Goal: Ask a question: Seek information or help from site administrators or community

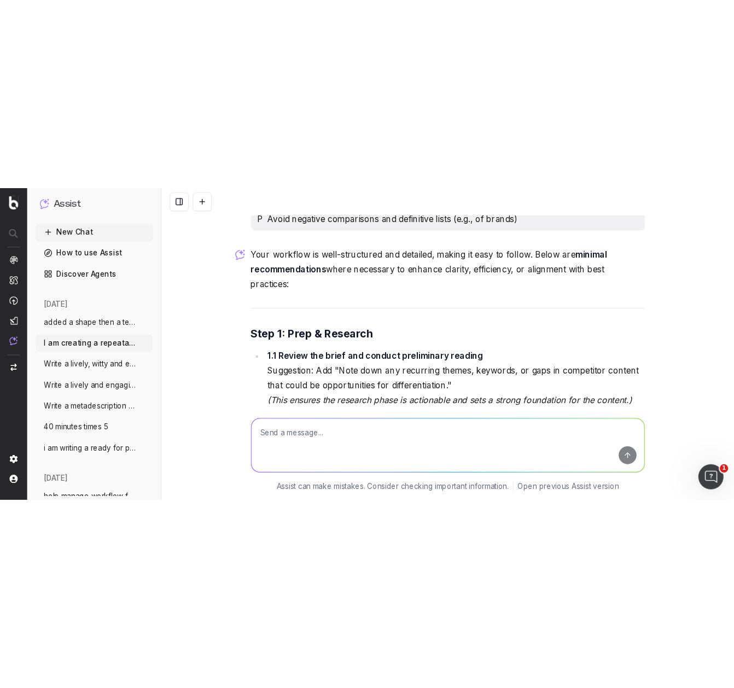
scroll to position [4429, 0]
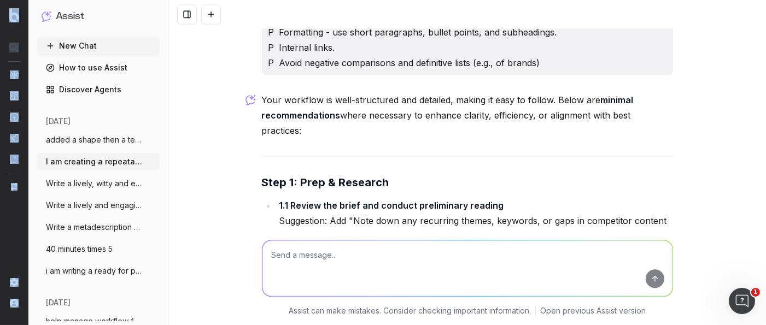
drag, startPoint x: 6, startPoint y: 323, endPoint x: 18, endPoint y: 415, distance: 92.6
click at [18, 325] on html "Assist New Chat How to use Assist Discover Agents [DATE] added a shape then a t…" at bounding box center [383, 162] width 766 height 325
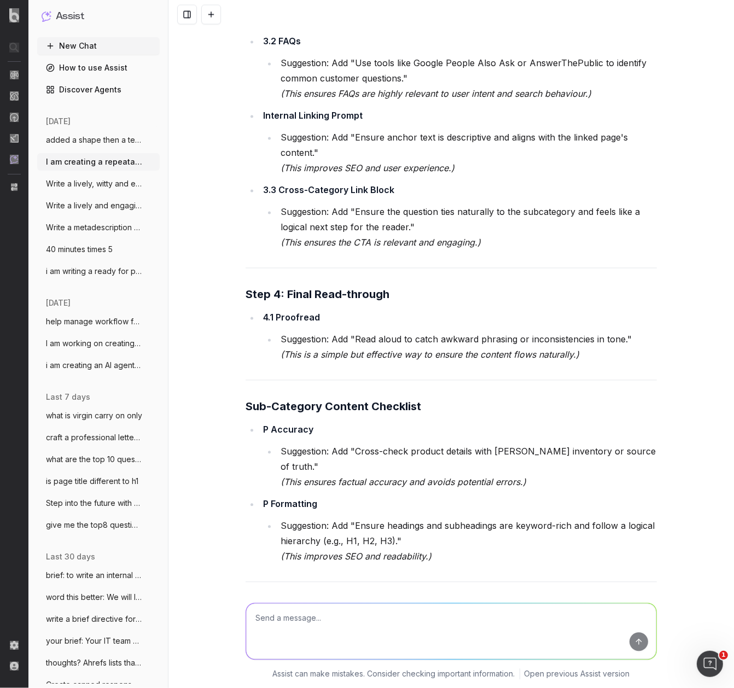
scroll to position [4989, 0]
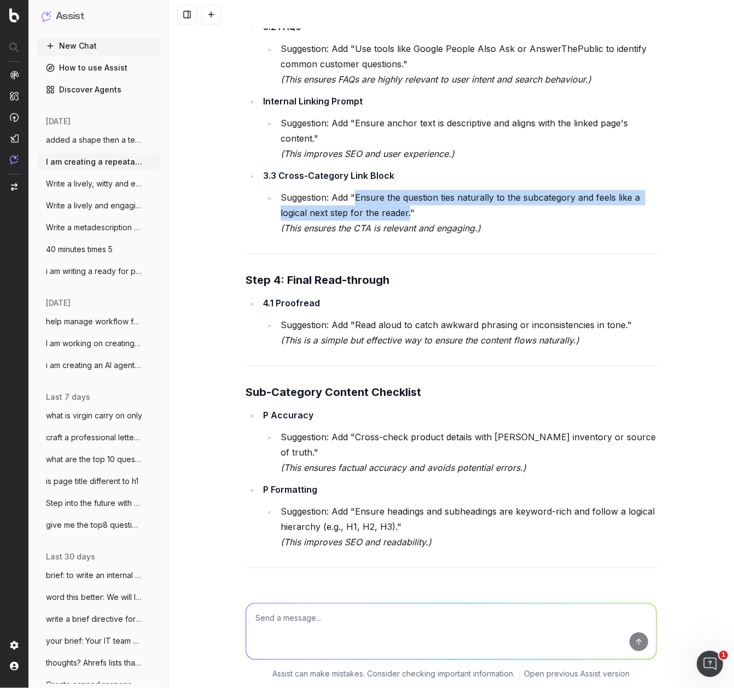
drag, startPoint x: 407, startPoint y: 121, endPoint x: 355, endPoint y: 108, distance: 54.0
click at [356, 190] on li "Suggestion: Add "Ensure the question ties naturally to the subcategory and feel…" at bounding box center [466, 213] width 379 height 46
copy li "Ensure the question ties naturally to the subcategory and feels like a logical …"
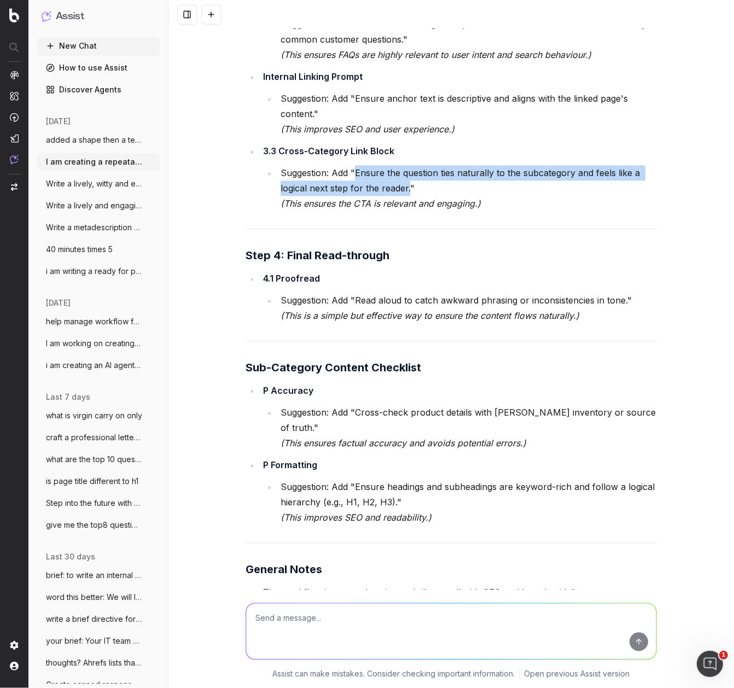
scroll to position [5060, 0]
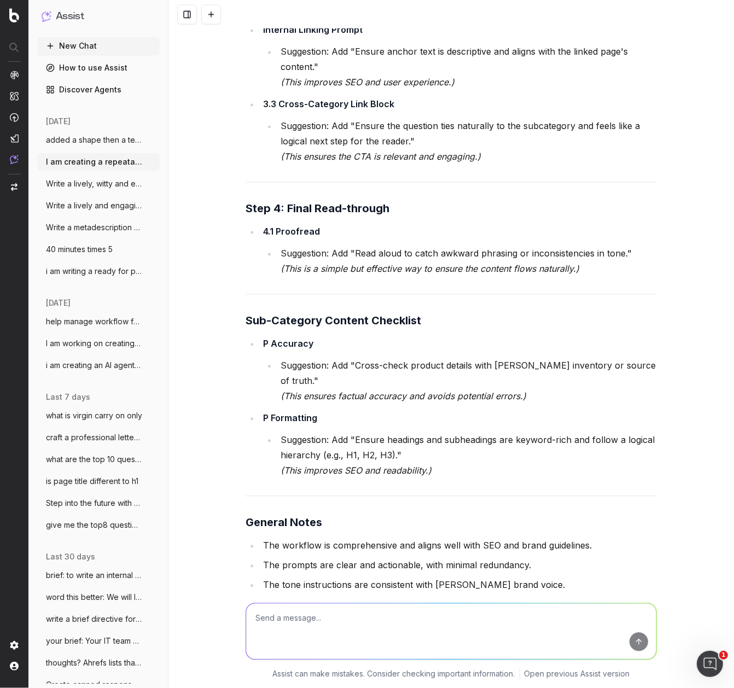
click at [269, 325] on textarea at bounding box center [451, 631] width 410 height 56
paste textarea "I've quickly drafted a ⁠process doc to help support you in your creation of sub…"
type textarea "write this well - it is a professional email to a colleague: I've quickly draft…"
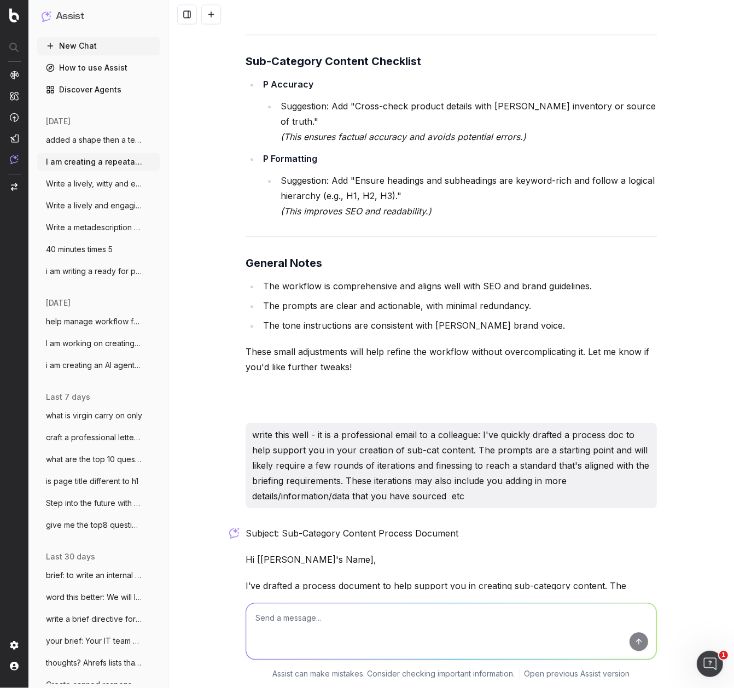
scroll to position [5363, 0]
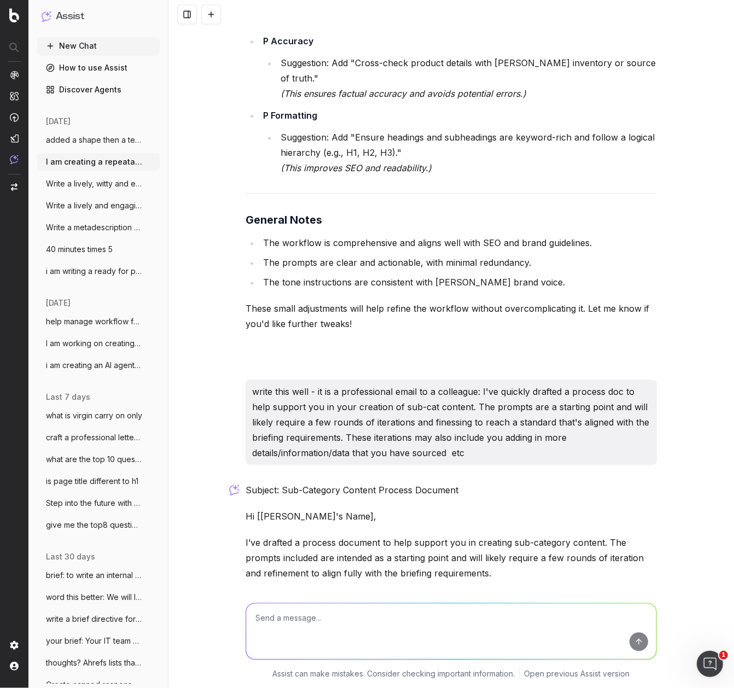
click at [473, 325] on p "These iterations may also involve incorporating additional details, information…" at bounding box center [450, 606] width 411 height 31
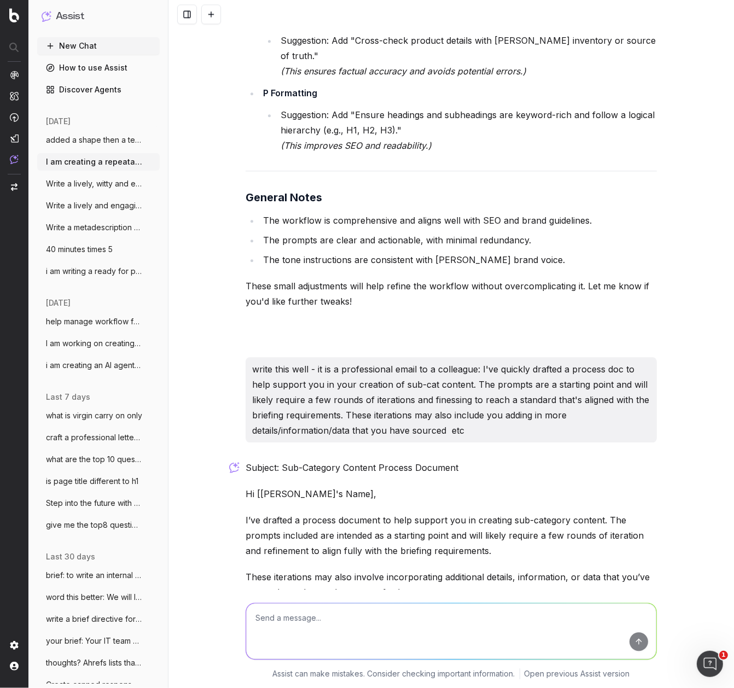
scroll to position [5387, 0]
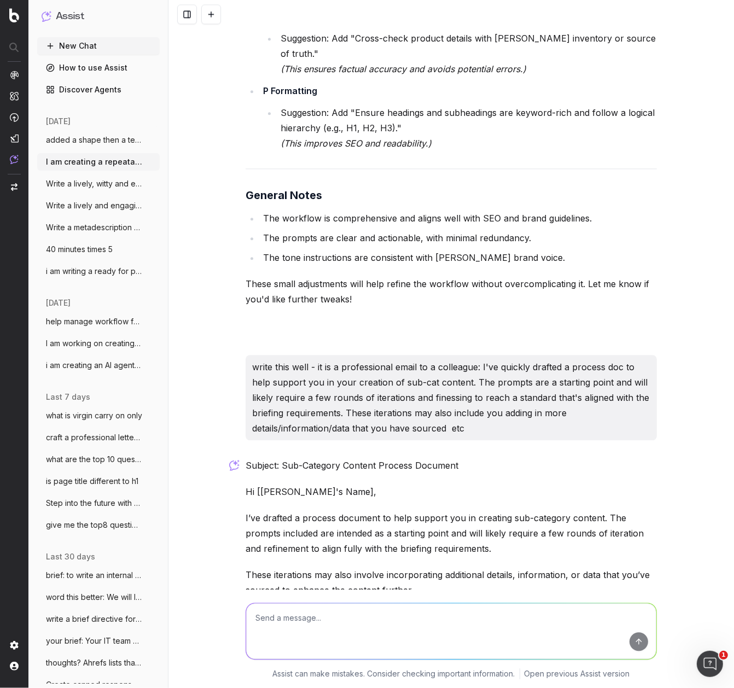
drag, startPoint x: 426, startPoint y: 540, endPoint x: 626, endPoint y: 467, distance: 212.4
click at [604, 325] on div "Subject: Sub-Category Content Process Document Hi [Colleague's Name], I’ve draf…" at bounding box center [450, 606] width 411 height 297
copy div "The prompts included are intended as a starting point and will likely require a…"
click at [291, 325] on textarea at bounding box center [451, 631] width 410 height 56
paste textarea "[URL][DOMAIN_NAME]"
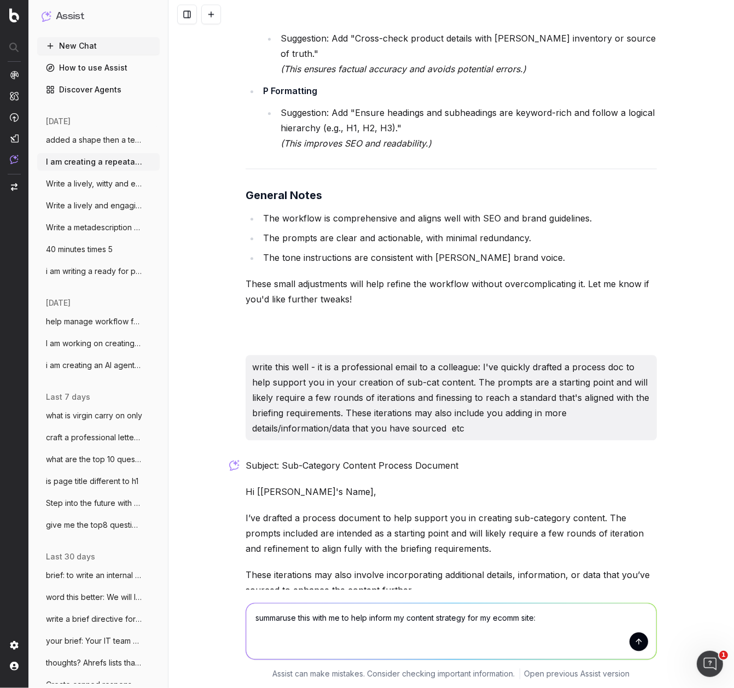
type textarea "summaruse this with me to help inform my content strategy for my ecomm site: [U…"
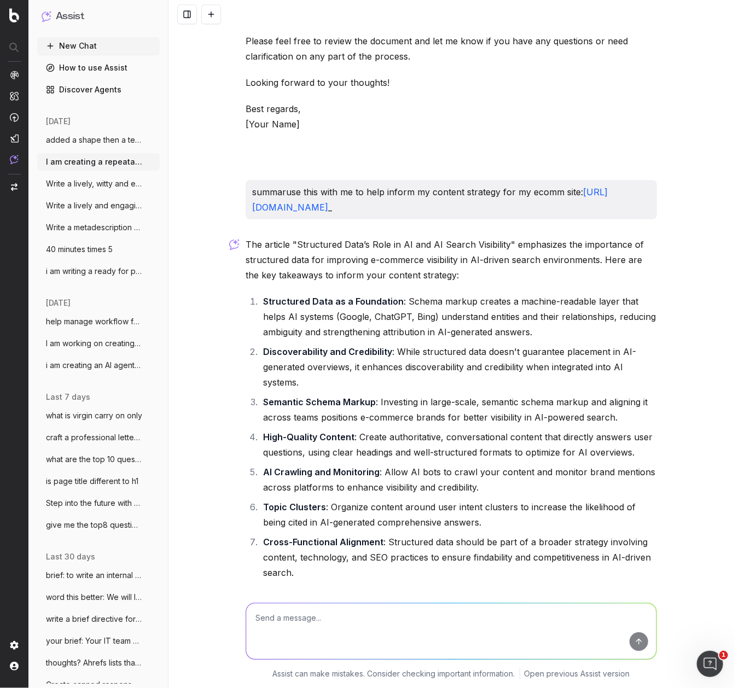
scroll to position [5962, 0]
type textarea "what does his mean for FAQ schema markup"
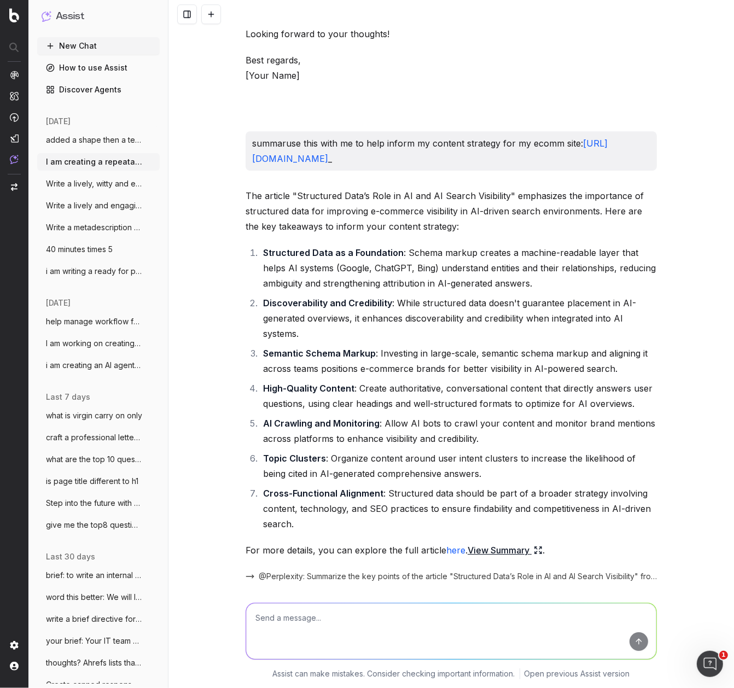
scroll to position [6011, 0]
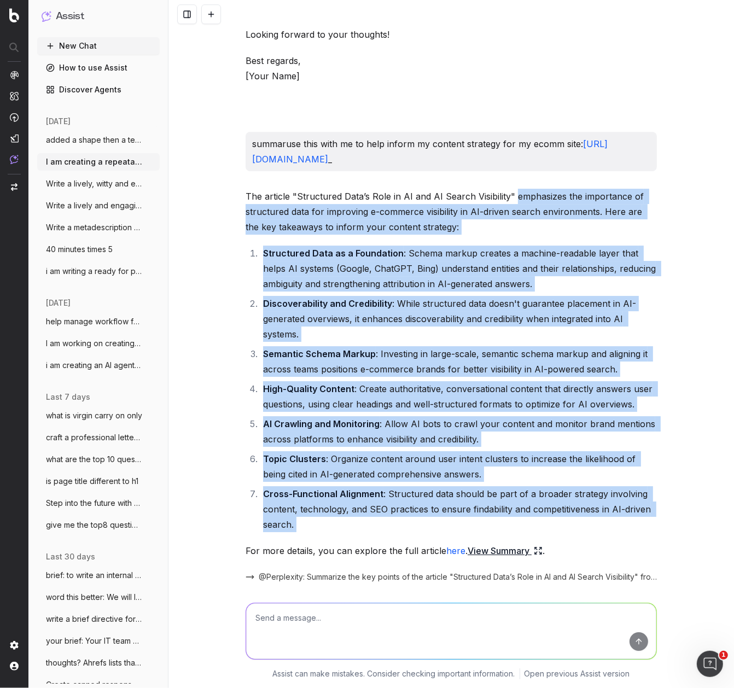
drag, startPoint x: 276, startPoint y: 485, endPoint x: 514, endPoint y: 165, distance: 399.6
click at [514, 189] on div "The article "Structured Data’s Role in AI and AI Search Visibility" emphasizes …" at bounding box center [450, 410] width 411 height 442
copy div "mphasizes the importance of structured data for improving e-commerce visibility…"
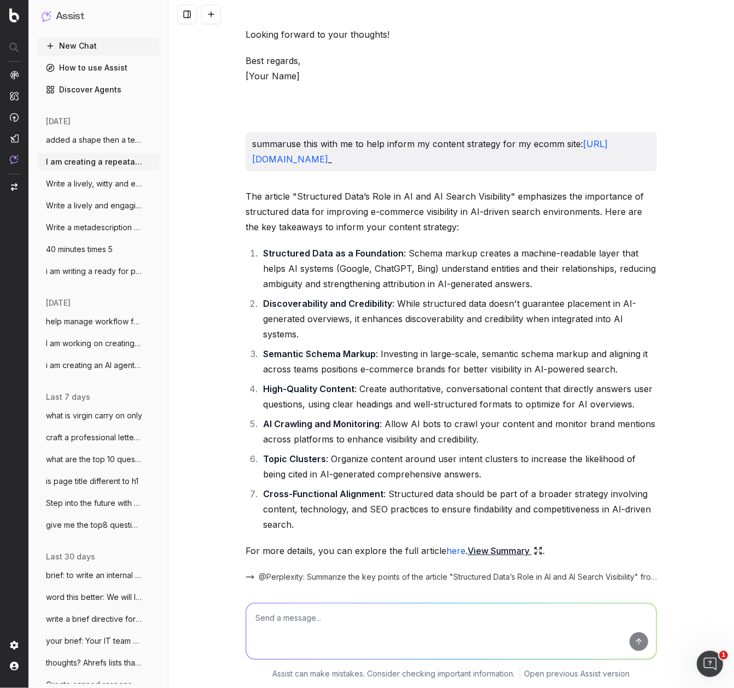
drag, startPoint x: 201, startPoint y: 557, endPoint x: 192, endPoint y: 562, distance: 9.9
click at [201, 325] on div "I am creating a repeatable prompt to generate SEO sub category content. The for…" at bounding box center [450, 344] width 565 height 688
click at [78, 47] on button "New Chat" at bounding box center [98, 45] width 122 height 17
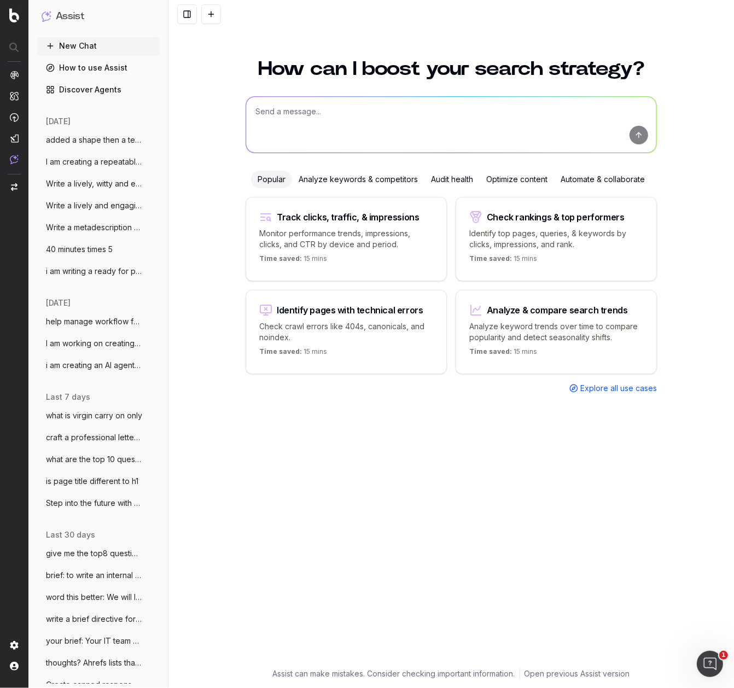
click at [273, 121] on textarea at bounding box center [451, 125] width 410 height 56
type textarea "I"
click at [259, 121] on textarea "The scenario: My employee is on to a second round performance review. IThe firs…" at bounding box center [451, 125] width 410 height 56
click at [350, 124] on textarea "The scenario: My employee is on to a second round performance review. In The fi…" at bounding box center [451, 125] width 410 height 56
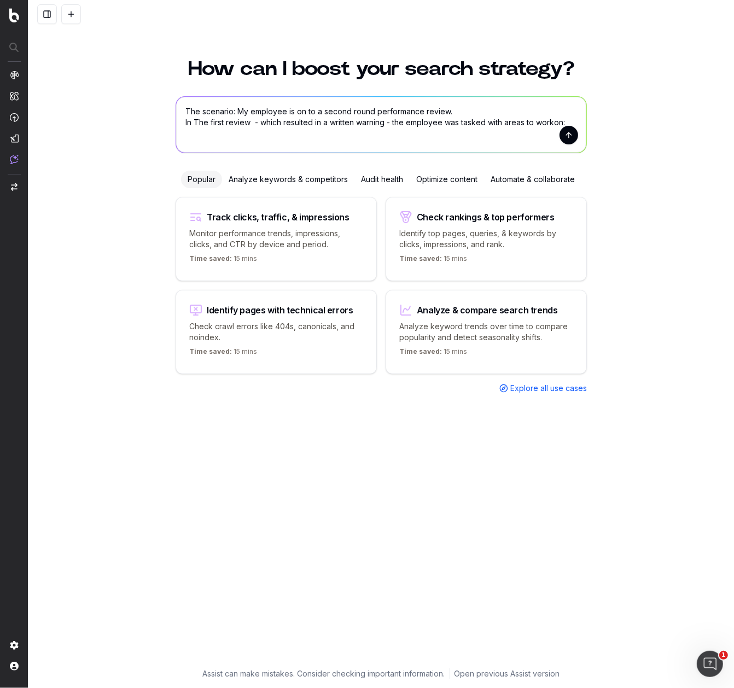
click at [198, 136] on textarea "The scenario: My employee is on to a second round performance review. In The fi…" at bounding box center [381, 125] width 410 height 56
paste textarea "Proactive Communication and Clarification: · Be observed actively and consisten…"
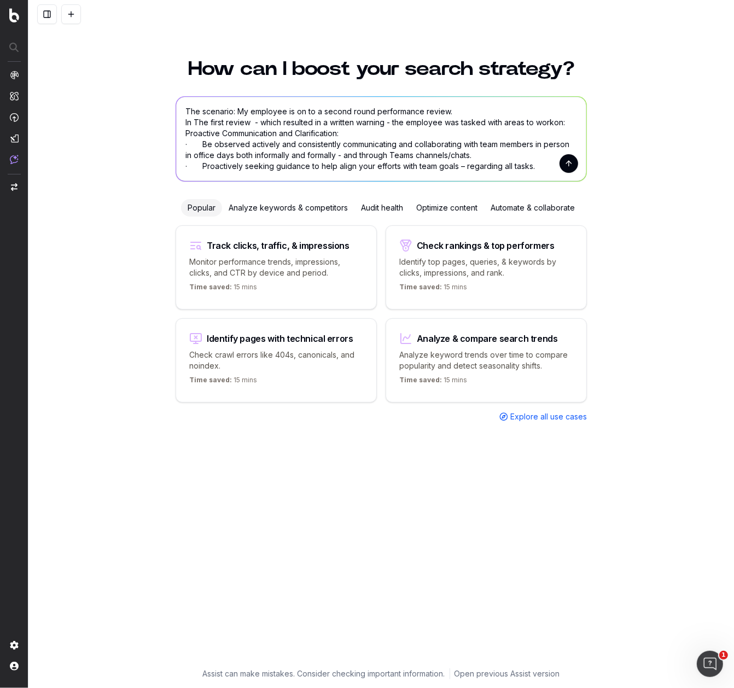
click at [186, 137] on textarea "The scenario: My employee is on to a second round performance review. In The fi…" at bounding box center [381, 139] width 410 height 84
click at [538, 166] on textarea "The scenario: My employee is on to a second round performance review. In The fi…" at bounding box center [381, 139] width 410 height 84
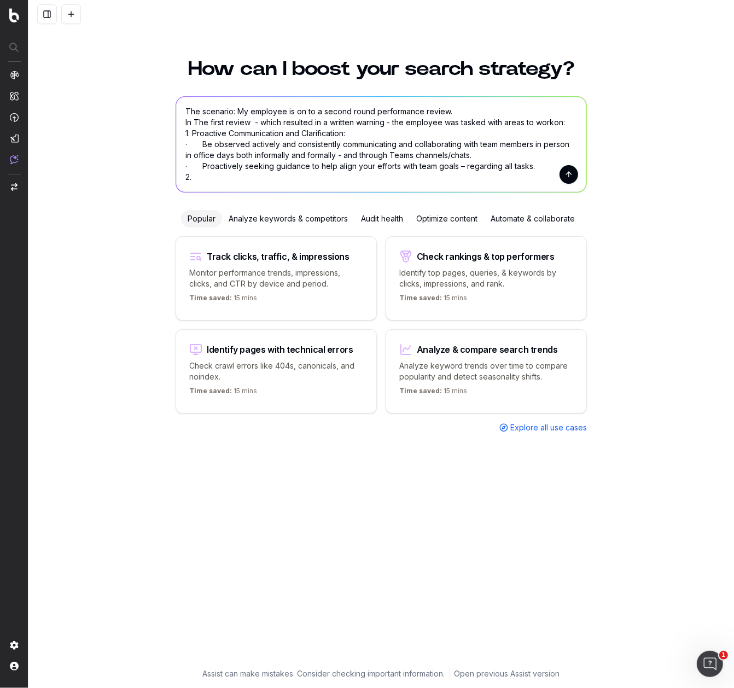
paste textarea "Workload Prioritisation and Management: · Actively communicate any workload con…"
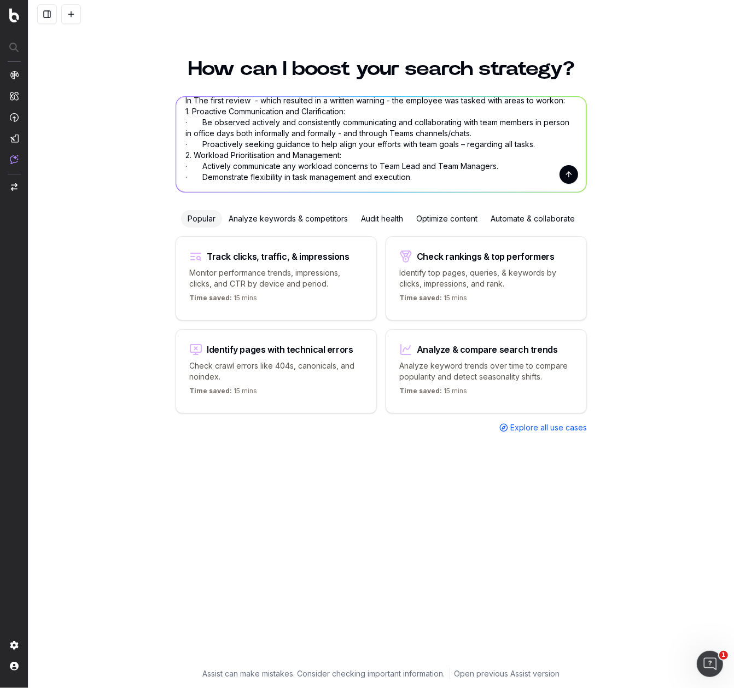
scroll to position [23, 0]
paste textarea "Engagement in Team Interactions: · Regularly and effectively participate during…"
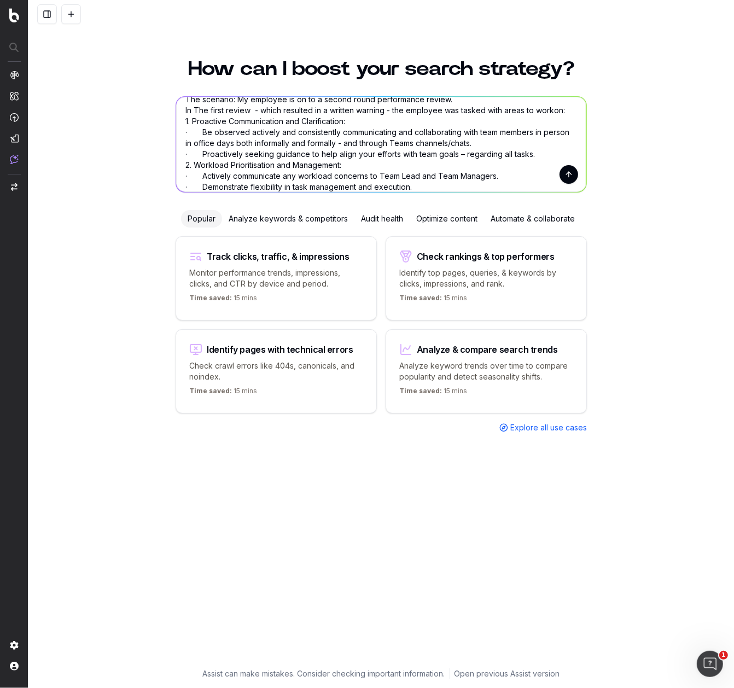
scroll to position [0, 0]
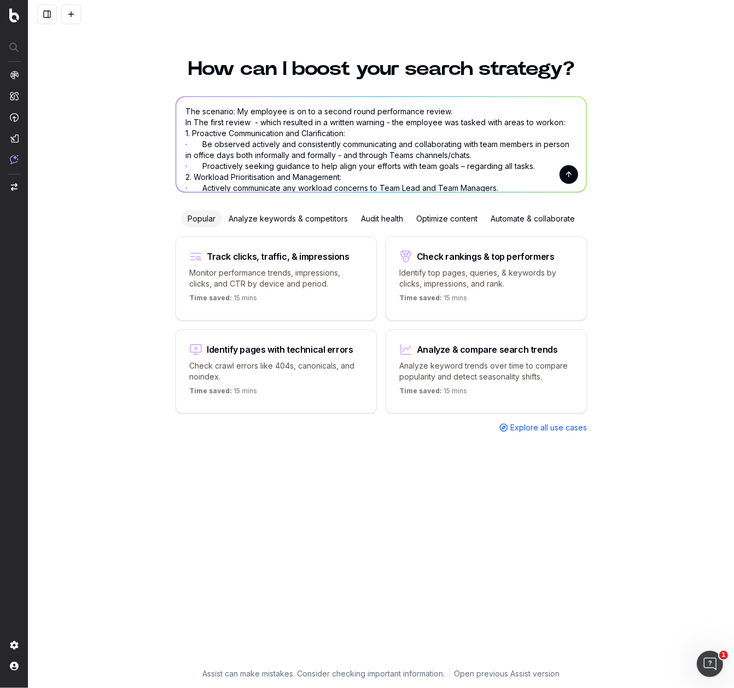
click at [540, 166] on textarea "The scenario: My employee is on to a second round performance review. In The fi…" at bounding box center [381, 144] width 410 height 95
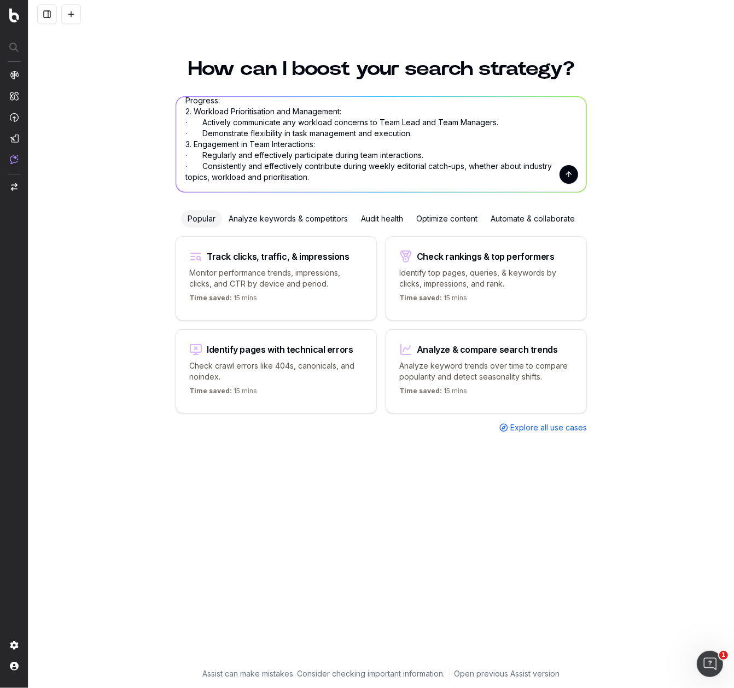
drag, startPoint x: 229, startPoint y: 189, endPoint x: 168, endPoint y: 171, distance: 63.3
click at [168, 170] on div "How can I boost your search strategy? The scenario: My employee is on to a seco…" at bounding box center [380, 367] width 705 height 642
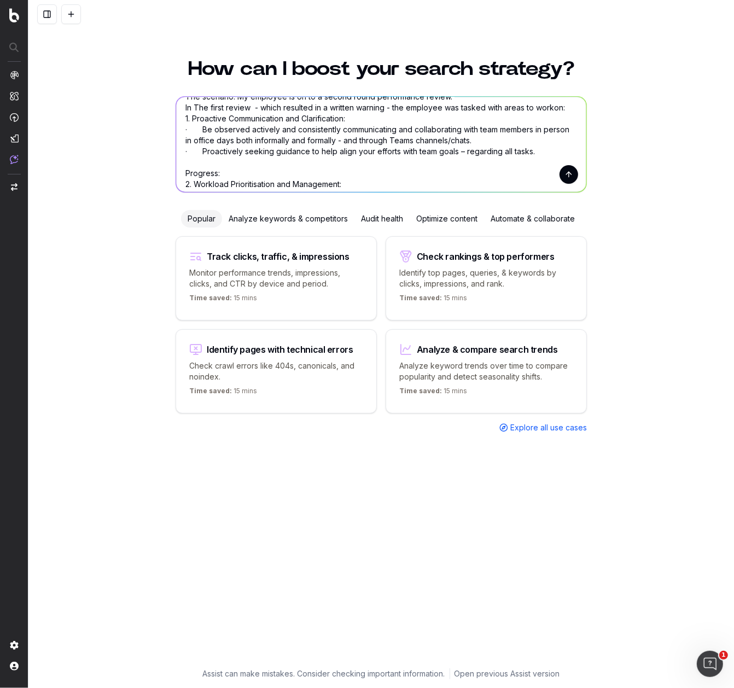
scroll to position [0, 0]
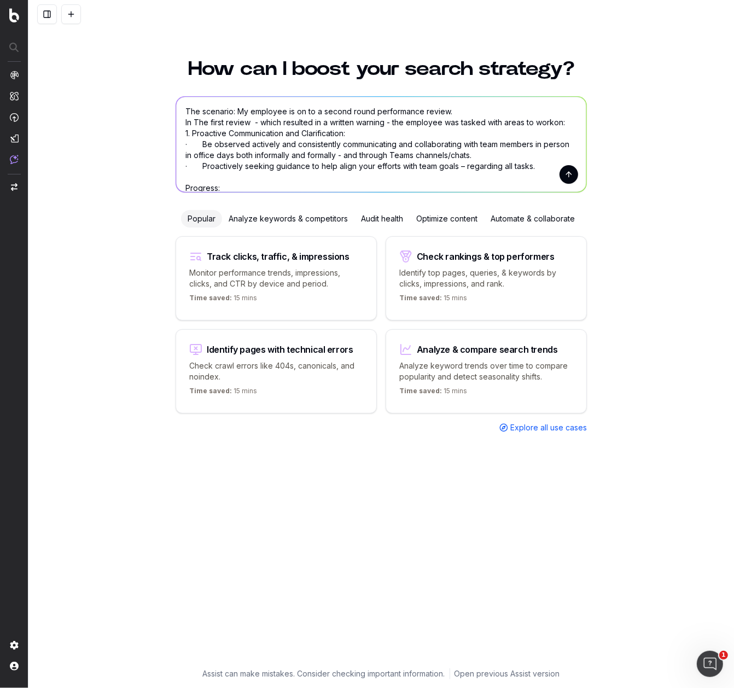
click at [227, 187] on textarea "The scenario: My employee is on to a second round performance review. In The fi…" at bounding box center [381, 144] width 410 height 95
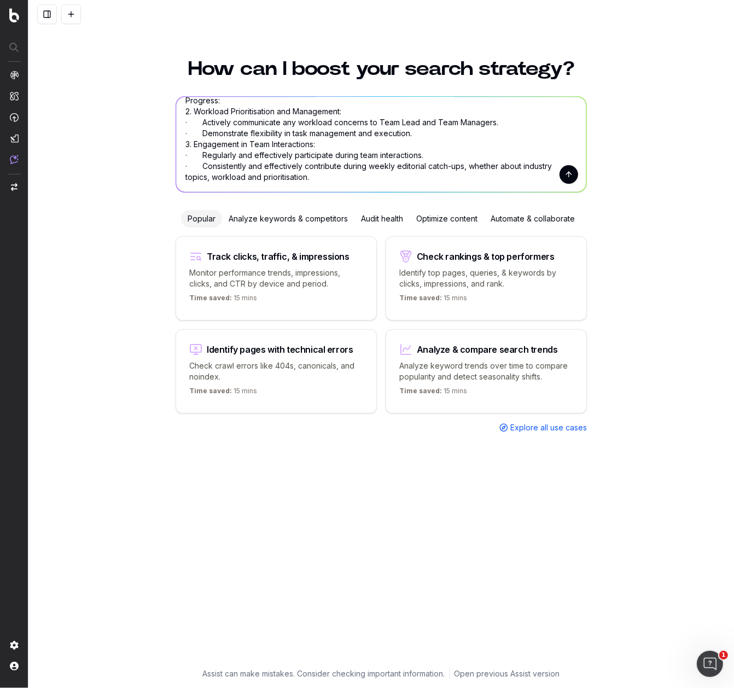
drag, startPoint x: 225, startPoint y: 185, endPoint x: 180, endPoint y: 179, distance: 45.2
click at [180, 179] on textarea "The scenario: My employee is on to a second round performance review. In The fi…" at bounding box center [381, 144] width 410 height 95
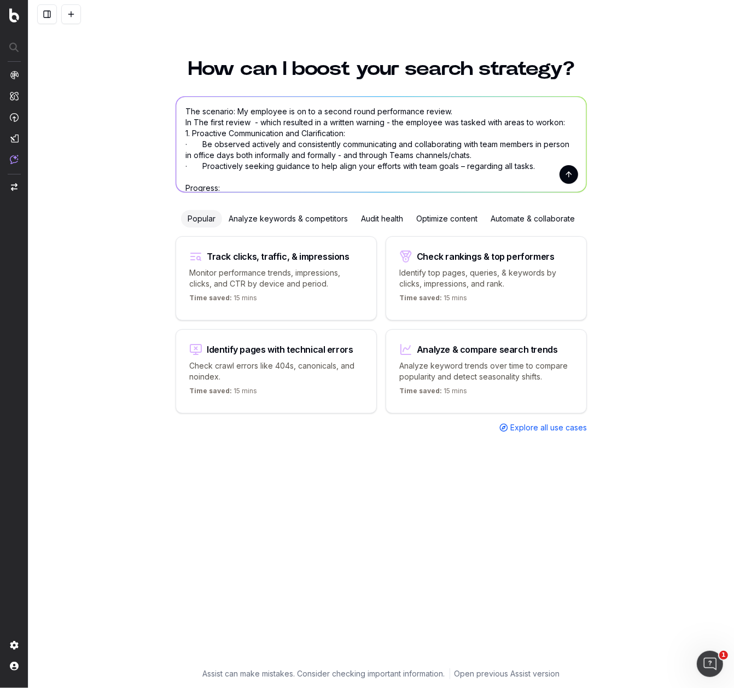
click at [215, 184] on textarea "The scenario: My employee is on to a second round performance review. In The fi…" at bounding box center [381, 144] width 410 height 95
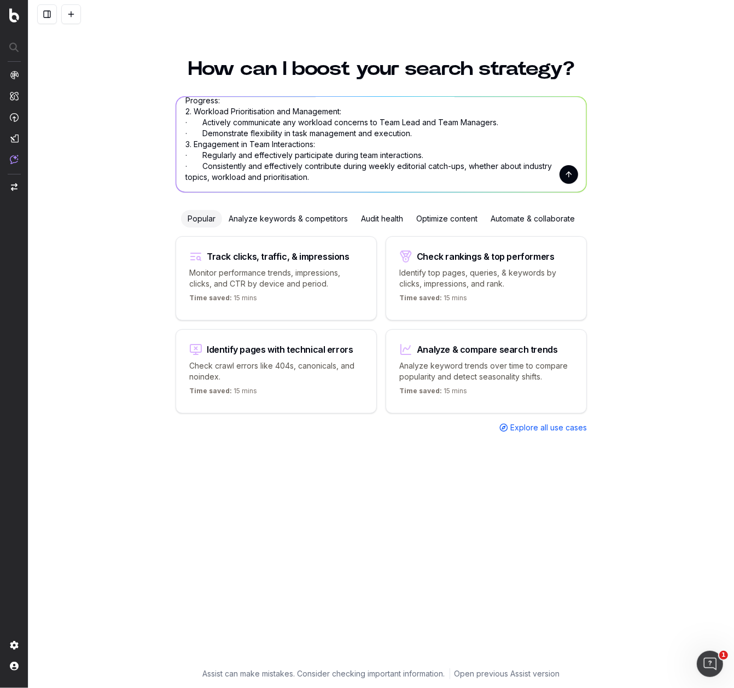
drag, startPoint x: 224, startPoint y: 187, endPoint x: 178, endPoint y: 177, distance: 46.5
click at [177, 178] on textarea "The scenario: My employee is on to a second round performance review. In The fi…" at bounding box center [381, 144] width 410 height 95
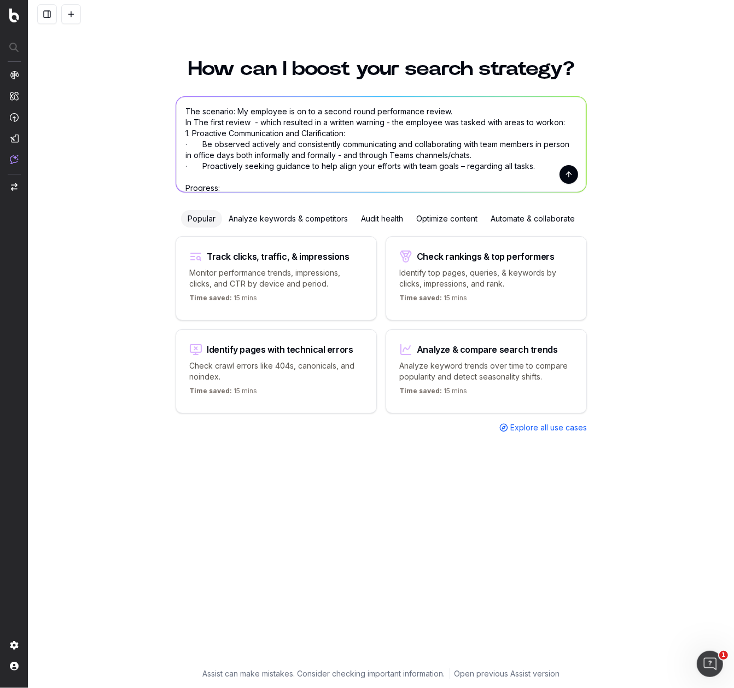
scroll to position [1, 0]
paste textarea "Marked improvement in engagement within the team and communication in person. S…"
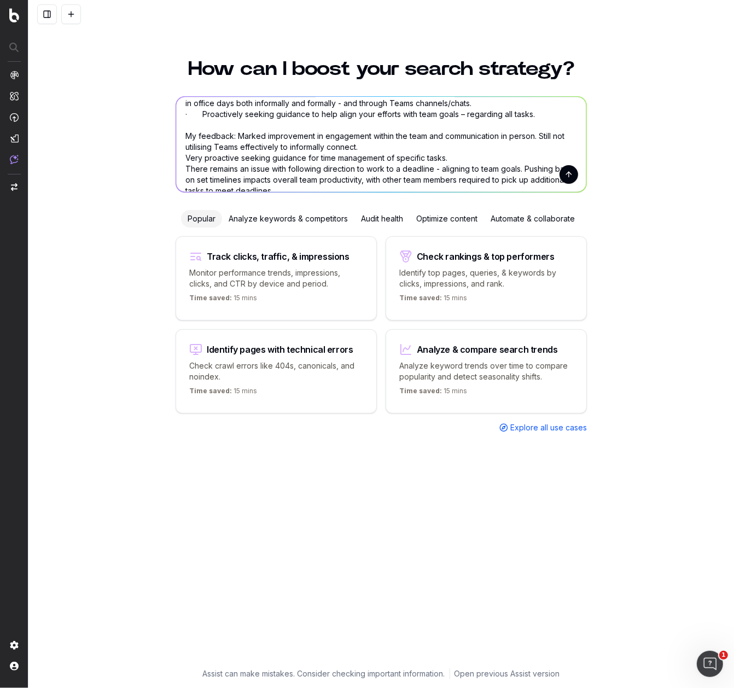
scroll to position [66, 0]
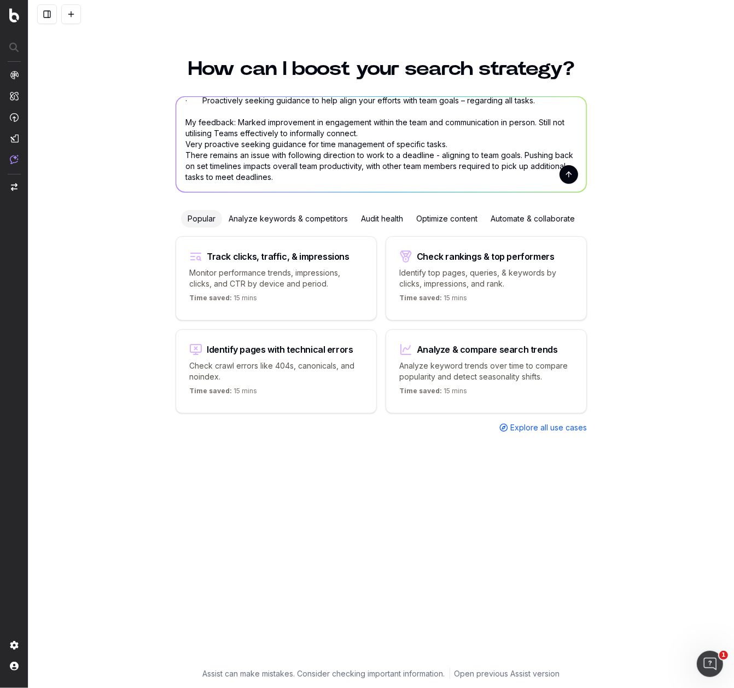
paste textarea "Feedback: While activity communicating workload and deadline concerns, the cons…"
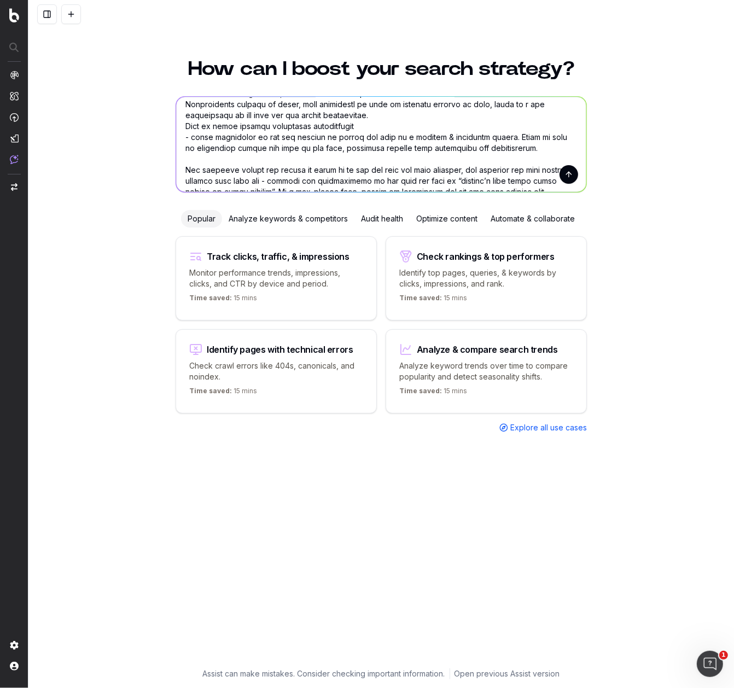
scroll to position [239, 0]
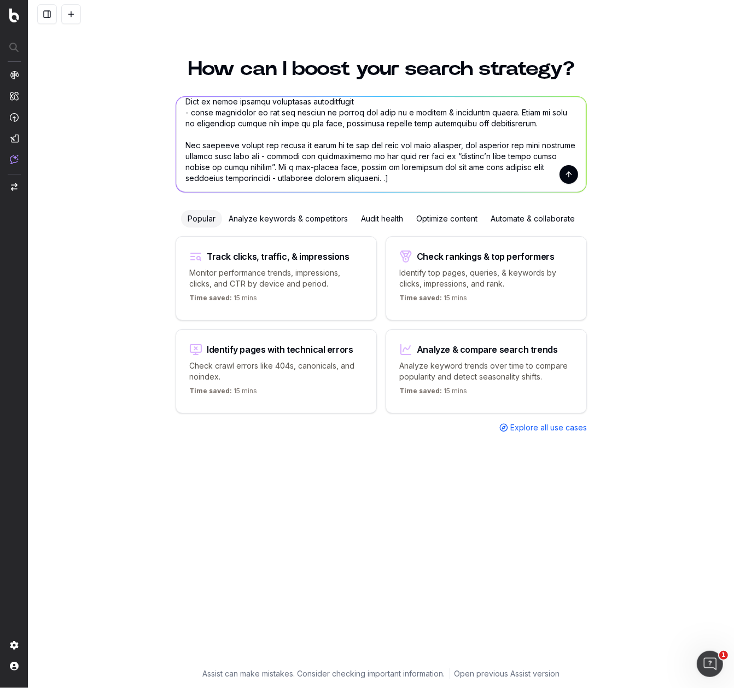
drag, startPoint x: 374, startPoint y: 177, endPoint x: 146, endPoint y: 144, distance: 230.2
click at [147, 144] on div "How can I boost your search strategy? Popular Analyze keywords & competitors Au…" at bounding box center [380, 367] width 705 height 642
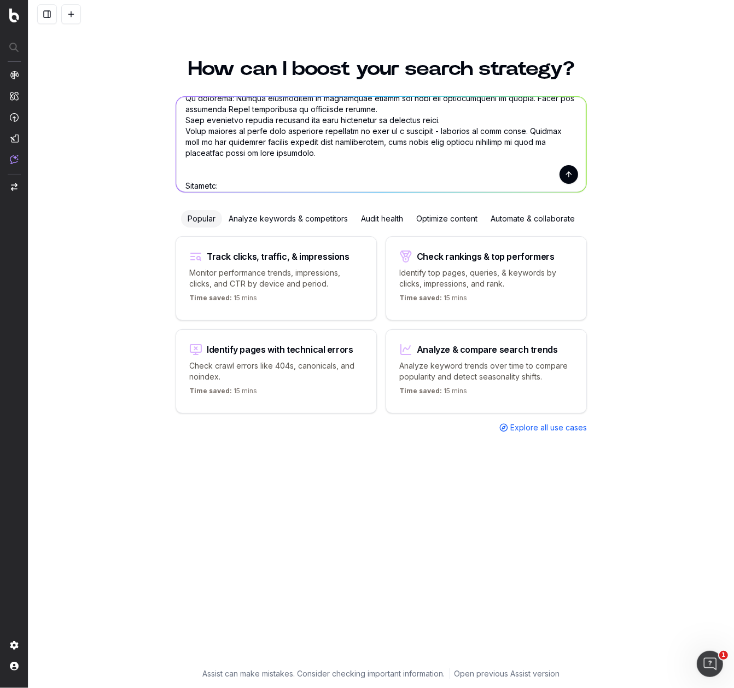
scroll to position [100, 0]
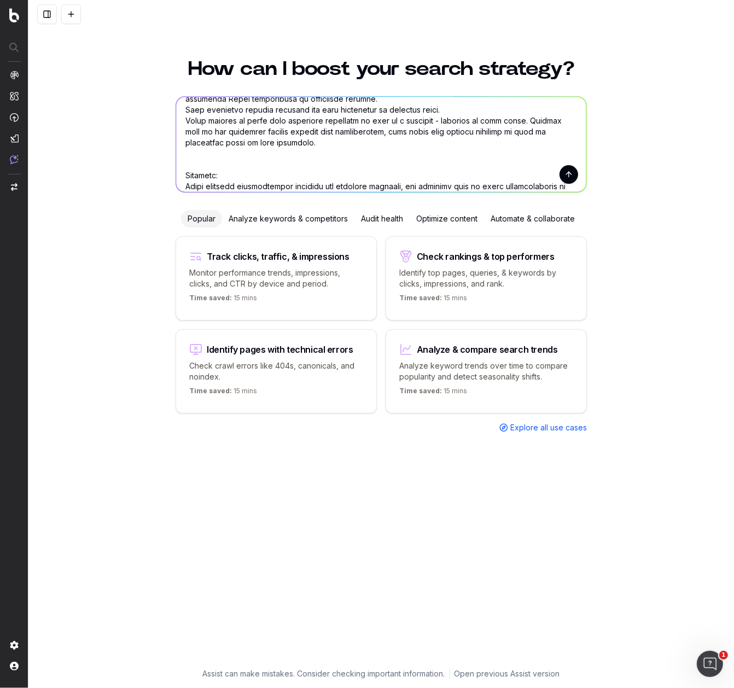
drag, startPoint x: 231, startPoint y: 173, endPoint x: 177, endPoint y: 176, distance: 54.2
click at [172, 176] on div "How can I boost your search strategy? Popular Analyze keywords & competitors Au…" at bounding box center [381, 357] width 420 height 622
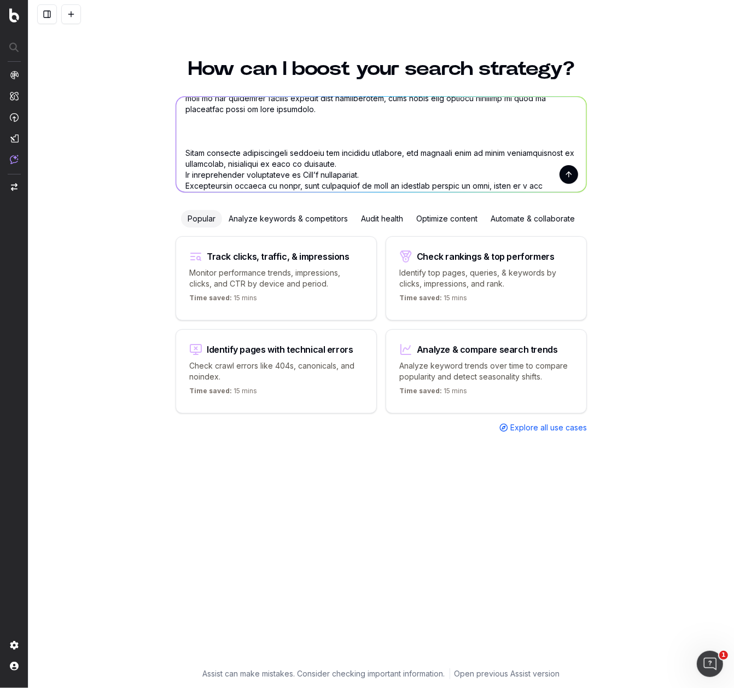
scroll to position [134, 0]
paste textarea "Workload Prioritisation and Management: · Actively communicate any workload con…"
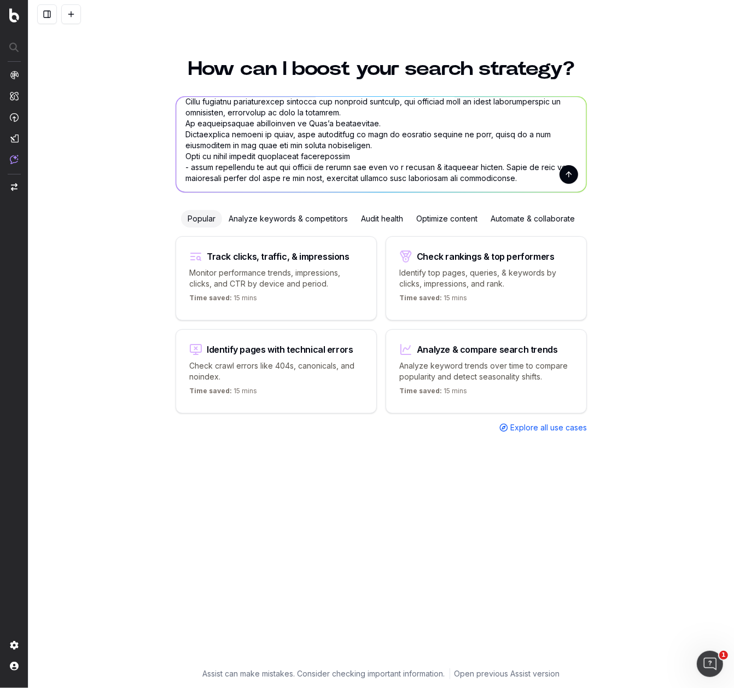
scroll to position [239, 0]
click at [523, 154] on textarea at bounding box center [381, 144] width 410 height 95
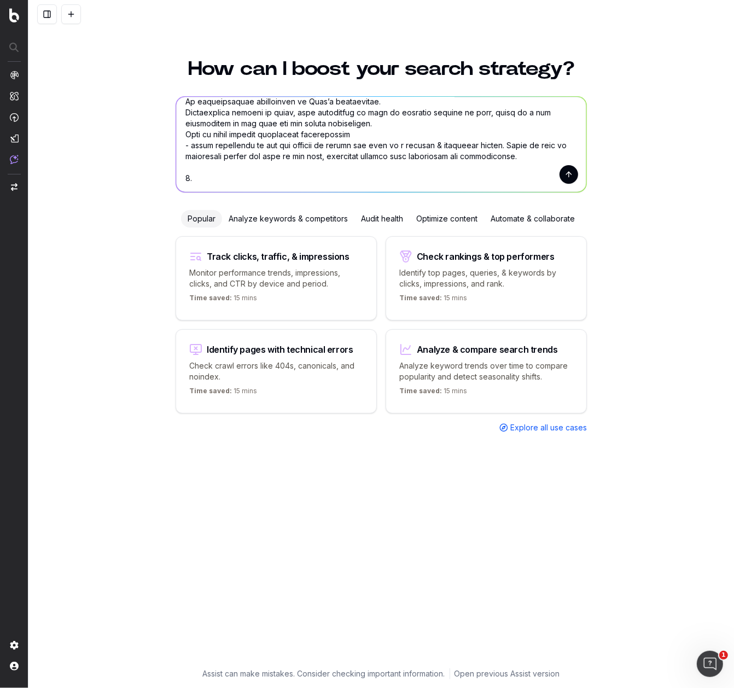
paste textarea "Engagement in Team Interactions: · Regularly and effectively participate during…"
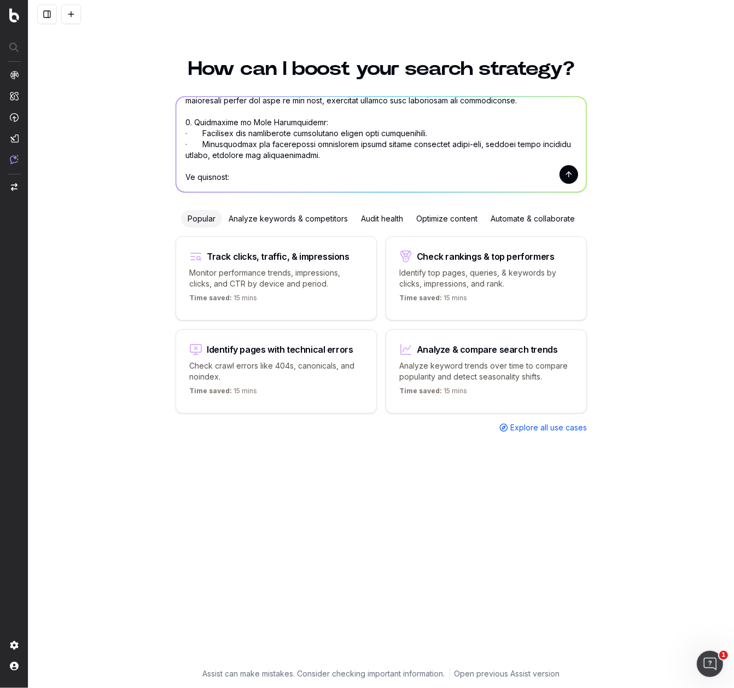
scroll to position [316, 0]
paste textarea "Feedback: Marked improvement in contribution to team discussions."
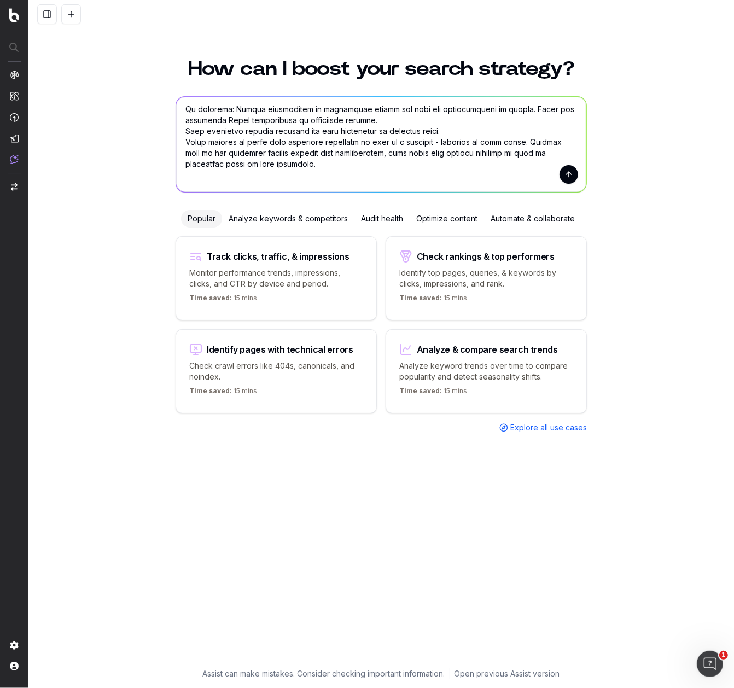
scroll to position [0, 0]
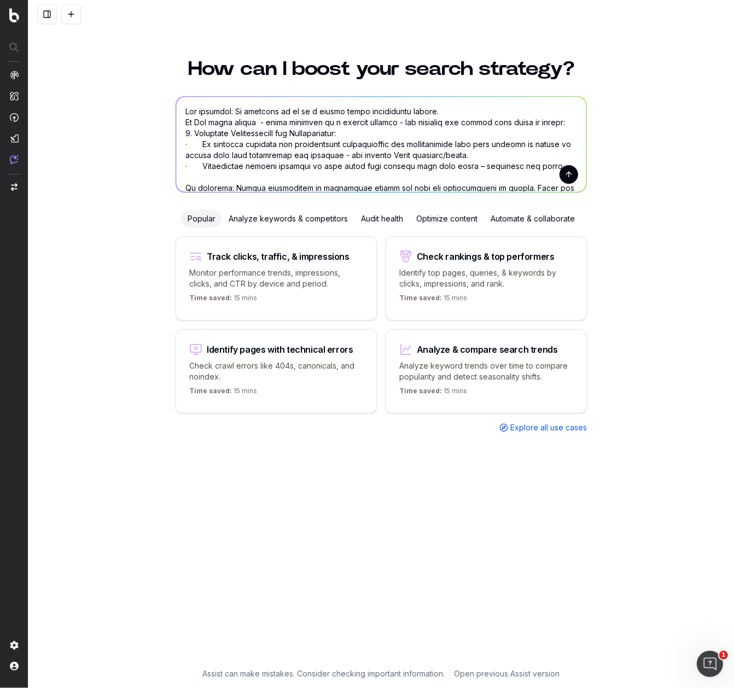
click at [554, 120] on textarea at bounding box center [381, 144] width 410 height 95
click at [462, 110] on textarea at bounding box center [381, 144] width 410 height 95
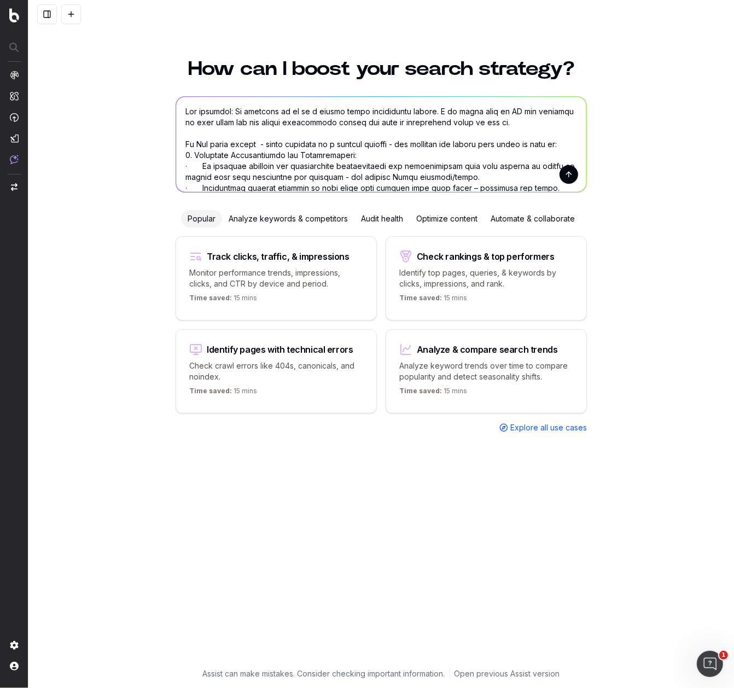
click at [572, 145] on textarea at bounding box center [381, 144] width 410 height 95
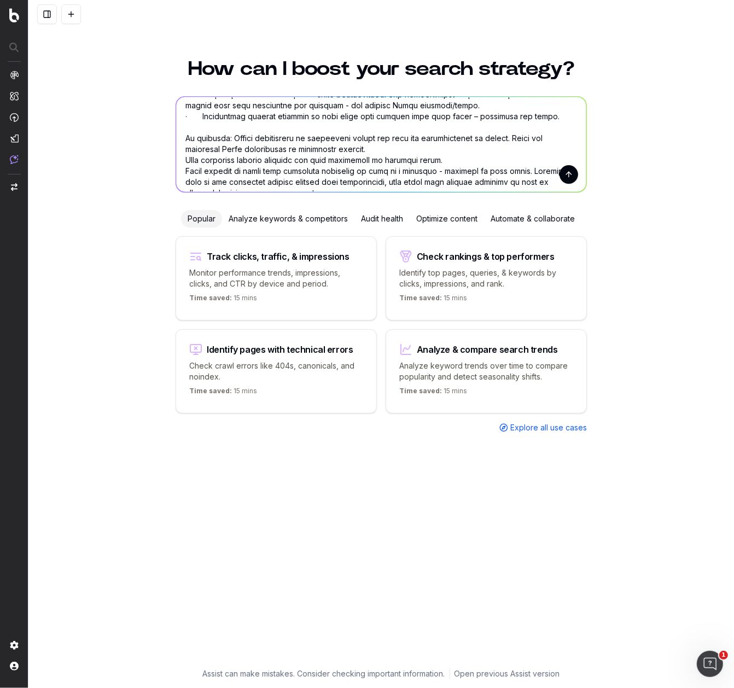
scroll to position [85, 0]
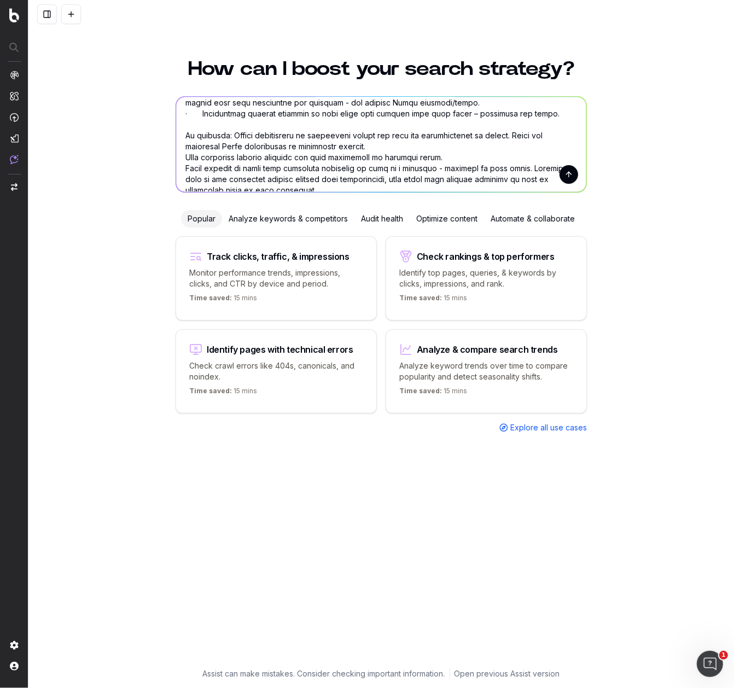
click at [237, 155] on textarea at bounding box center [381, 144] width 410 height 95
click at [209, 155] on textarea at bounding box center [381, 144] width 410 height 95
click at [239, 156] on textarea at bounding box center [381, 144] width 410 height 95
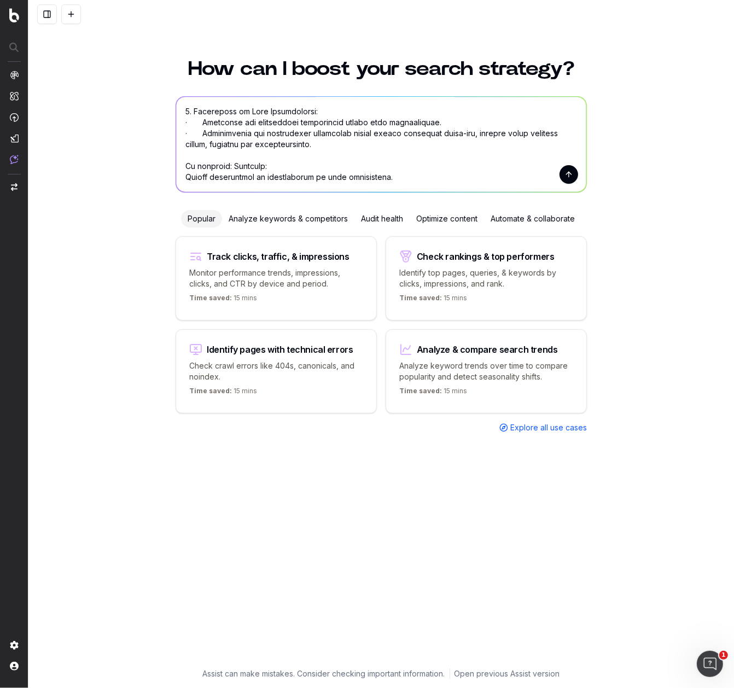
scroll to position [354, 0]
click at [400, 162] on textarea at bounding box center [381, 144] width 410 height 95
type textarea "Lor ipsumdol: Si ametcons ad el se d eiusmo tempo incididuntu labore. E do magn…"
click at [570, 178] on button "submit" at bounding box center [568, 174] width 19 height 19
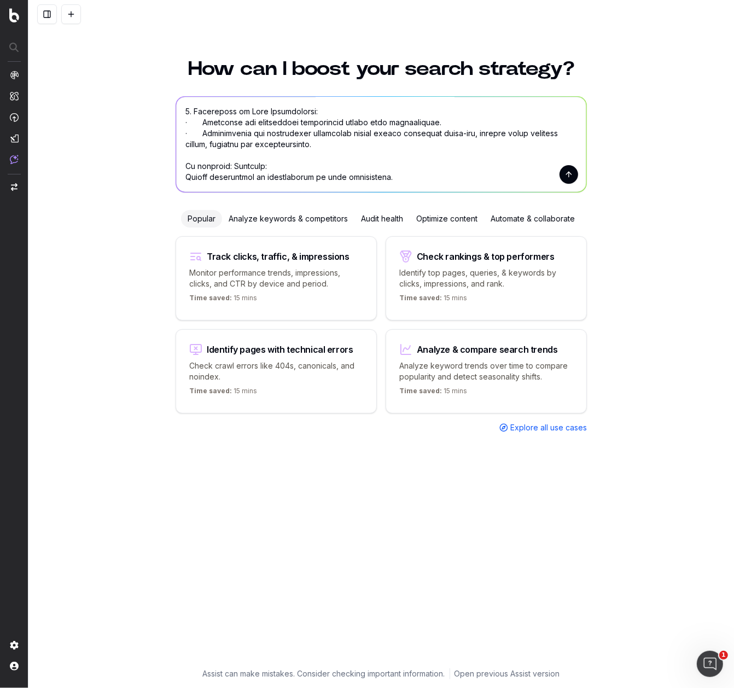
scroll to position [0, 0]
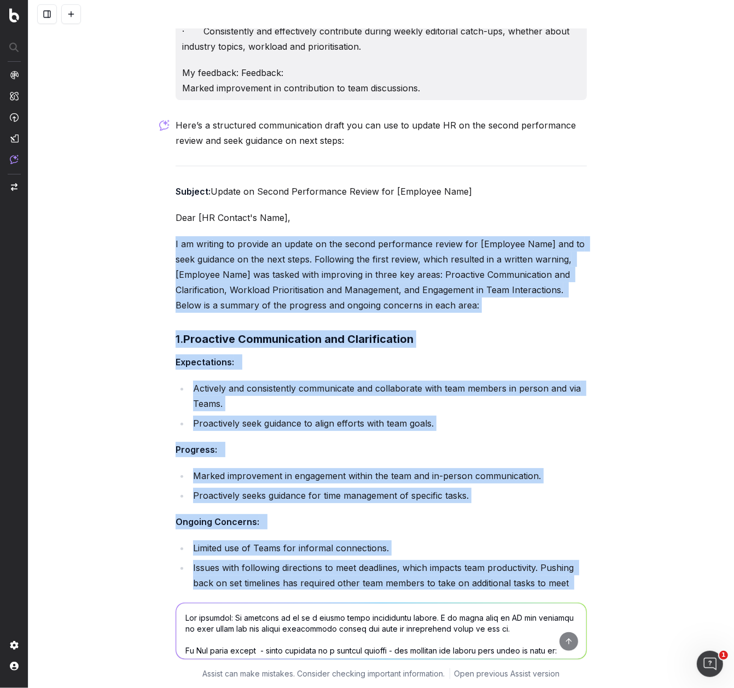
scroll to position [593, 0]
drag, startPoint x: 347, startPoint y: 529, endPoint x: 179, endPoint y: 232, distance: 341.3
copy div "I am writing to provide an update on the second performance review for [Employe…"
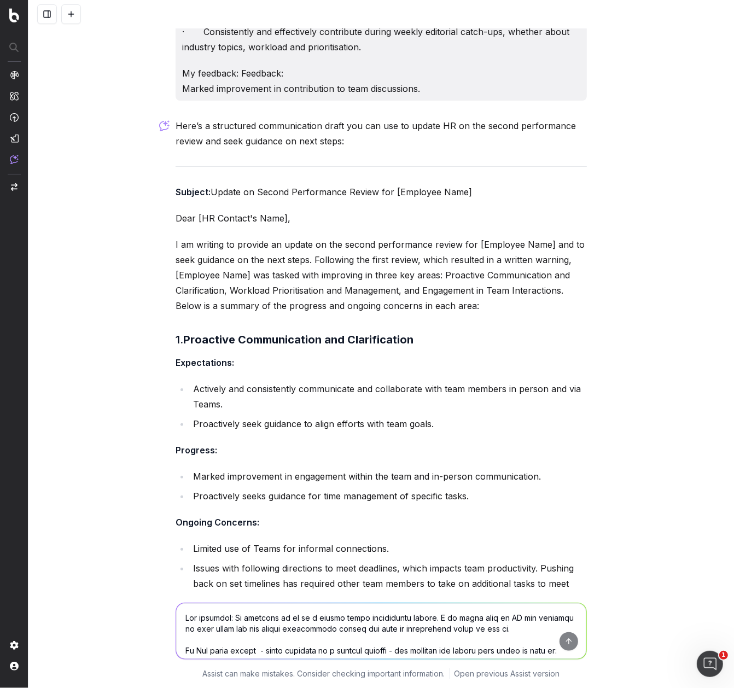
click at [241, 325] on textarea at bounding box center [381, 631] width 410 height 56
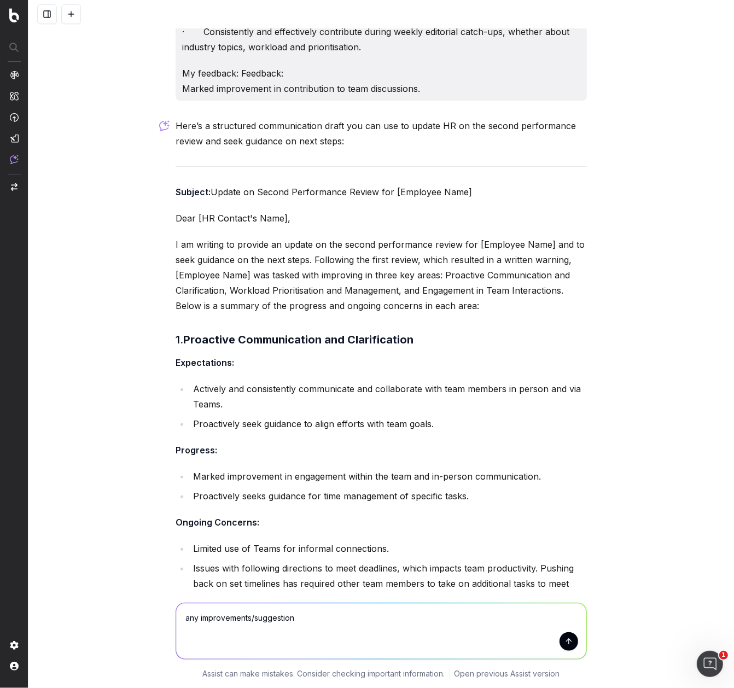
type textarea "any improvements/suggestions"
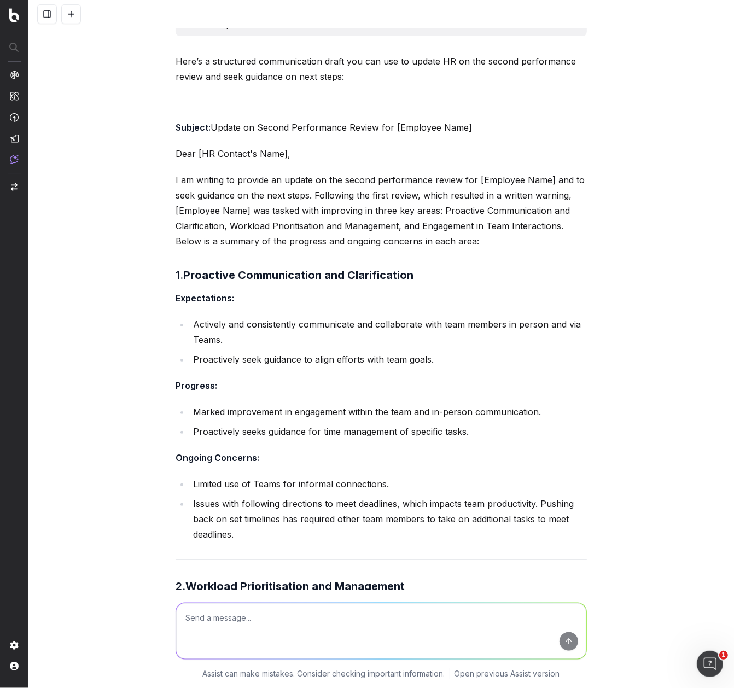
scroll to position [658, 0]
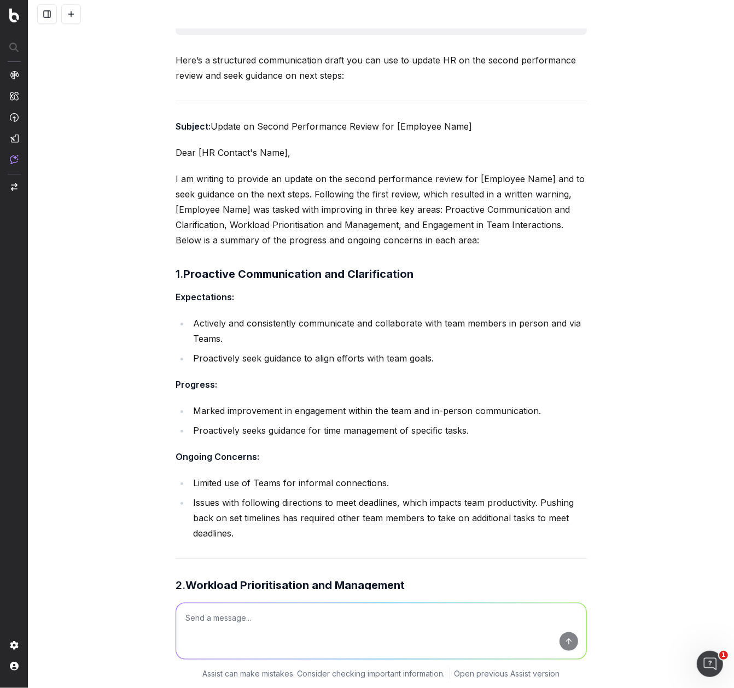
click at [265, 325] on li "Issues with following directions to meet deadlines, which impacts team producti…" at bounding box center [388, 518] width 397 height 46
drag, startPoint x: 259, startPoint y: 535, endPoint x: 239, endPoint y: 531, distance: 20.2
click at [239, 325] on li "Issues with following directions to meet deadlines, which impacts team producti…" at bounding box center [388, 518] width 397 height 46
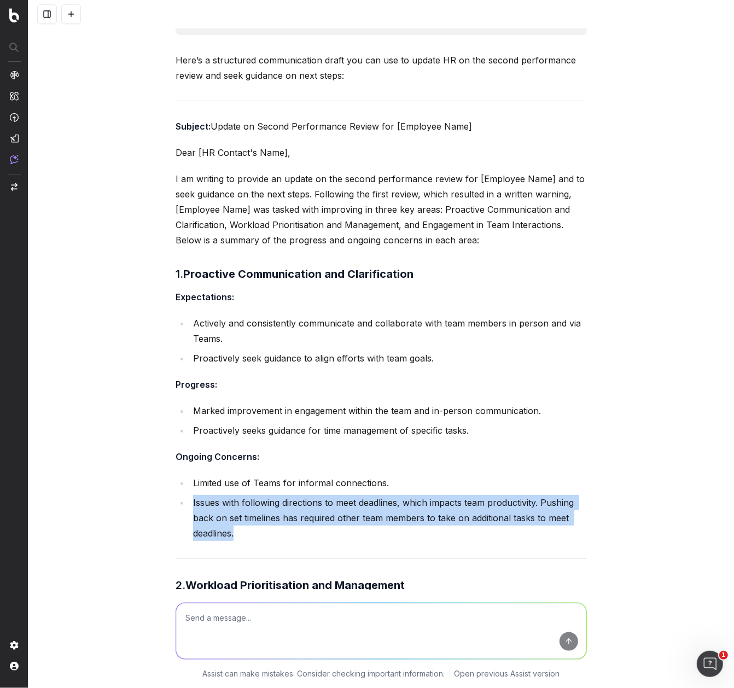
drag, startPoint x: 194, startPoint y: 501, endPoint x: 273, endPoint y: 535, distance: 86.7
click at [272, 325] on li "Issues with following directions to meet deadlines, which impacts team producti…" at bounding box center [388, 518] width 397 height 46
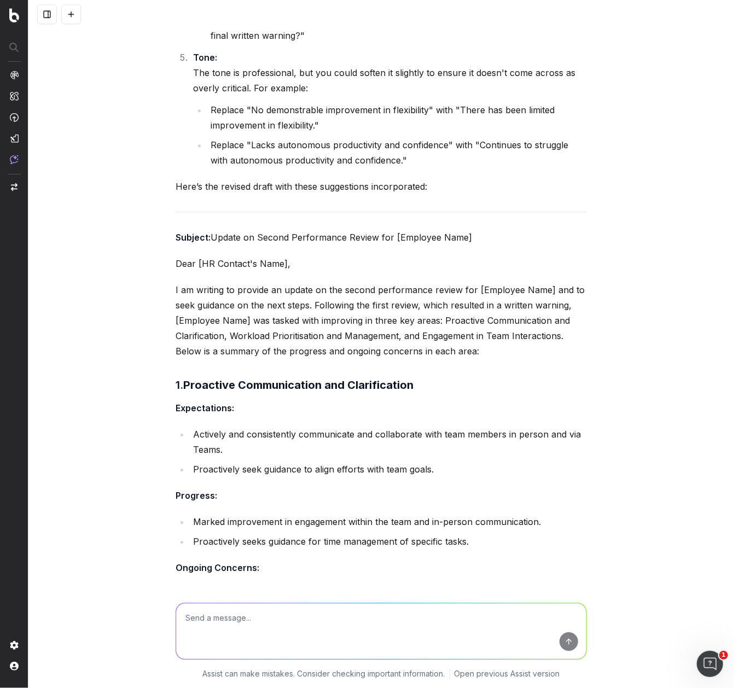
scroll to position [2488, 0]
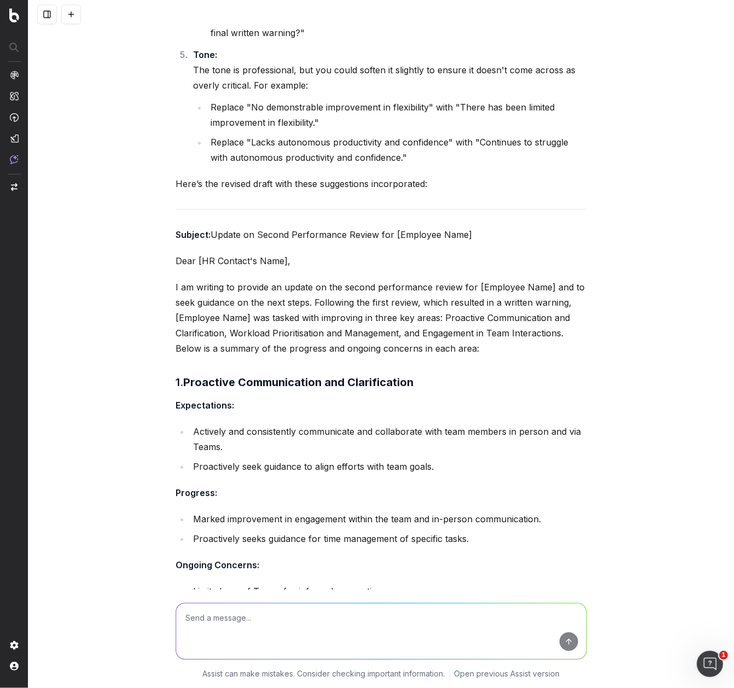
drag, startPoint x: 552, startPoint y: 515, endPoint x: 186, endPoint y: 522, distance: 365.2
click at [187, 325] on ul "Marked improvement in engagement within the team and in-person communication. P…" at bounding box center [380, 528] width 411 height 35
copy li "Marked improvement in engagement within the team and in-person communication."
click at [483, 325] on li "Proactively seeks guidance for time management of specific tasks." at bounding box center [388, 538] width 397 height 15
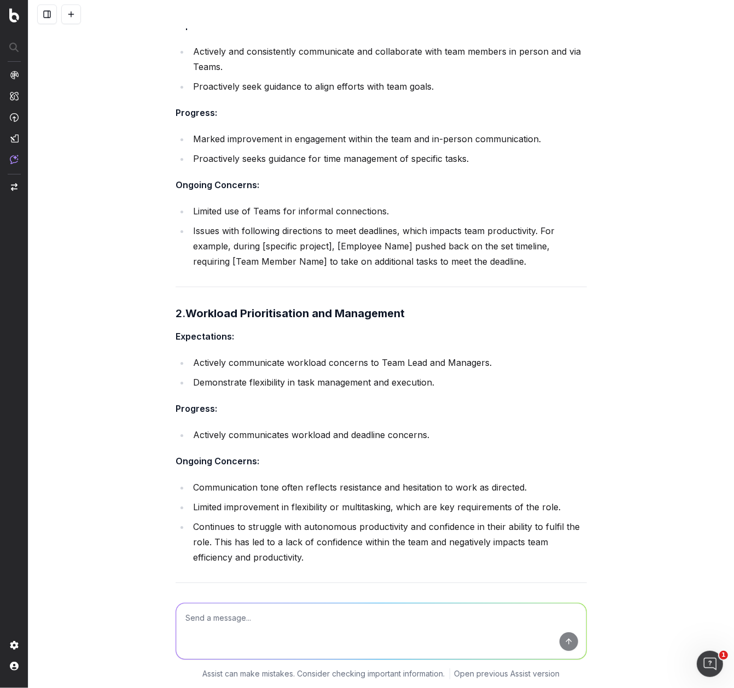
scroll to position [2877, 0]
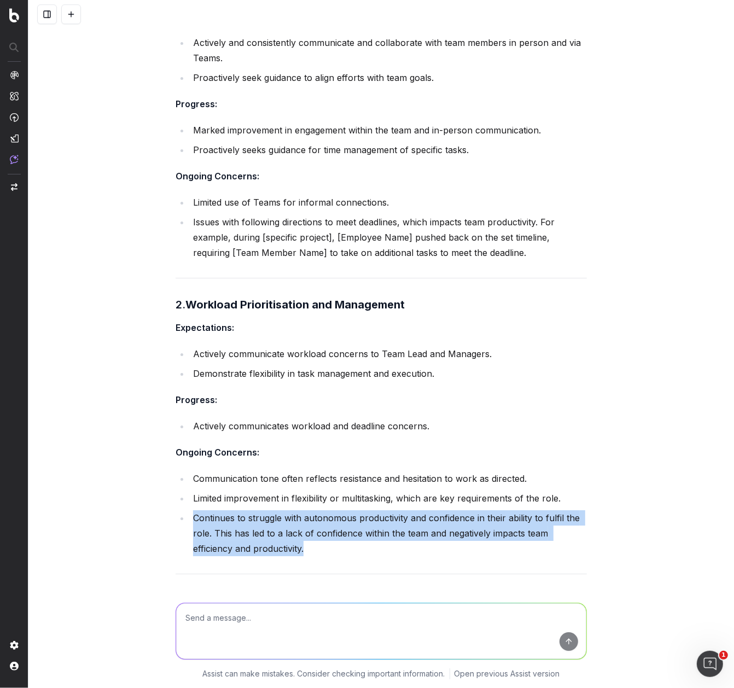
drag, startPoint x: 326, startPoint y: 549, endPoint x: 196, endPoint y: 521, distance: 133.1
click at [196, 325] on li "Continues to struggle with autonomous productivity and confidence in their abil…" at bounding box center [388, 533] width 397 height 46
copy li "ontinues to struggle with autonomous productivity and confidence in their abili…"
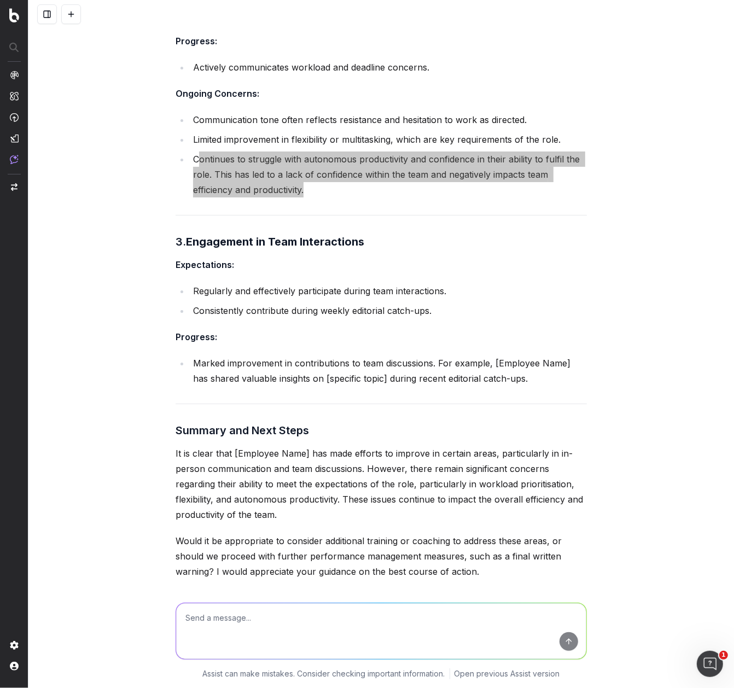
scroll to position [3261, 0]
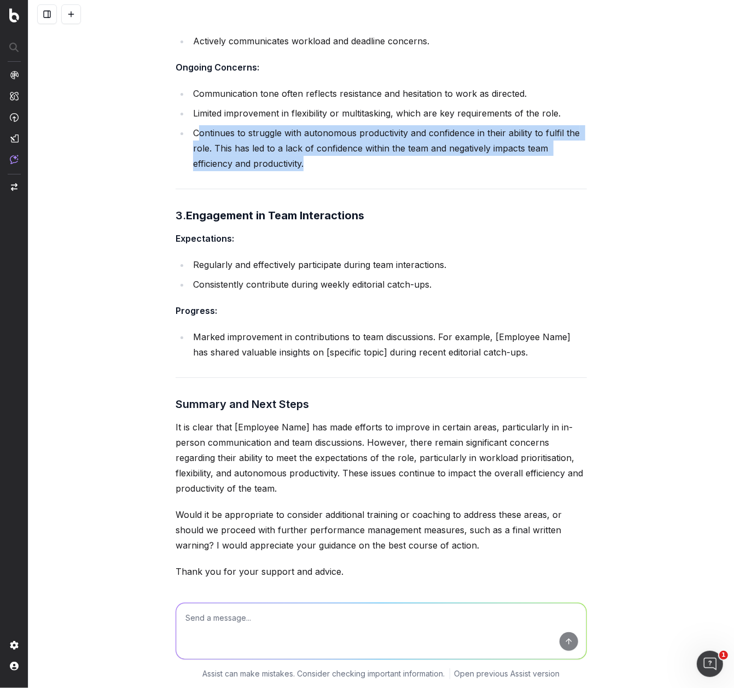
drag, startPoint x: 491, startPoint y: 546, endPoint x: 168, endPoint y: 432, distance: 342.5
click at [168, 325] on div "The scenario: My employee is on to a second round performance review. I am goin…" at bounding box center [380, 344] width 705 height 688
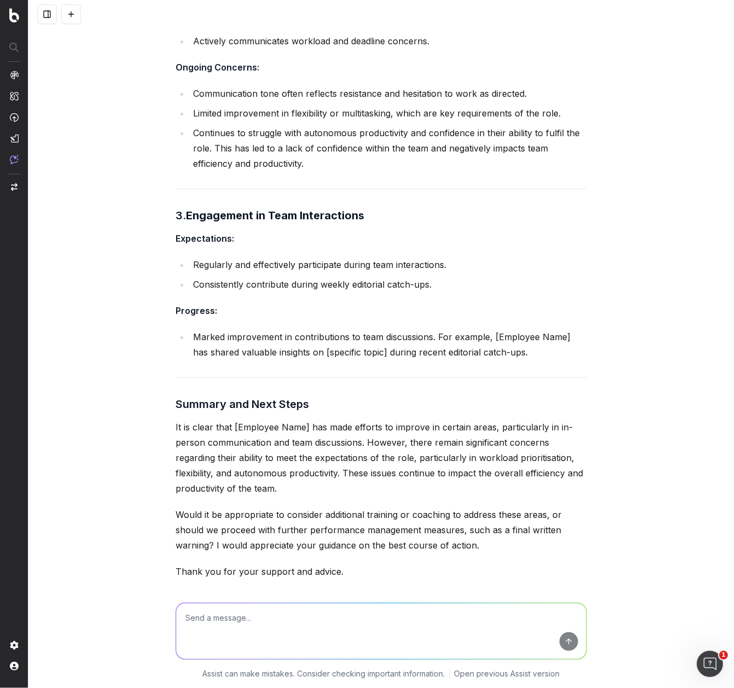
drag, startPoint x: 300, startPoint y: 492, endPoint x: 166, endPoint y: 426, distance: 149.6
click at [166, 325] on div "The scenario: My employee is on to a second round performance review. I am goin…" at bounding box center [380, 344] width 705 height 688
copy p "It is clear that [Employee Name] has made efforts to improve in certain areas, …"
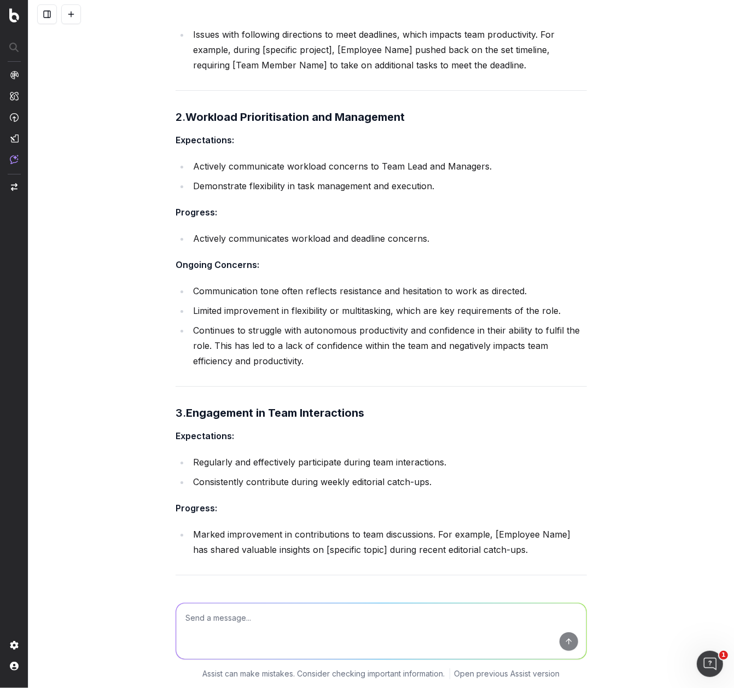
scroll to position [3064, 0]
drag, startPoint x: 658, startPoint y: 115, endPoint x: 500, endPoint y: 410, distance: 334.3
click at [657, 118] on div "The scenario: My employee is on to a second round performance review. I am goin…" at bounding box center [380, 344] width 705 height 688
click at [248, 325] on textarea at bounding box center [381, 631] width 410 height 56
type textarea "what has great serach volume in [GEOGRAPHIC_DATA] - homewares or home decor"
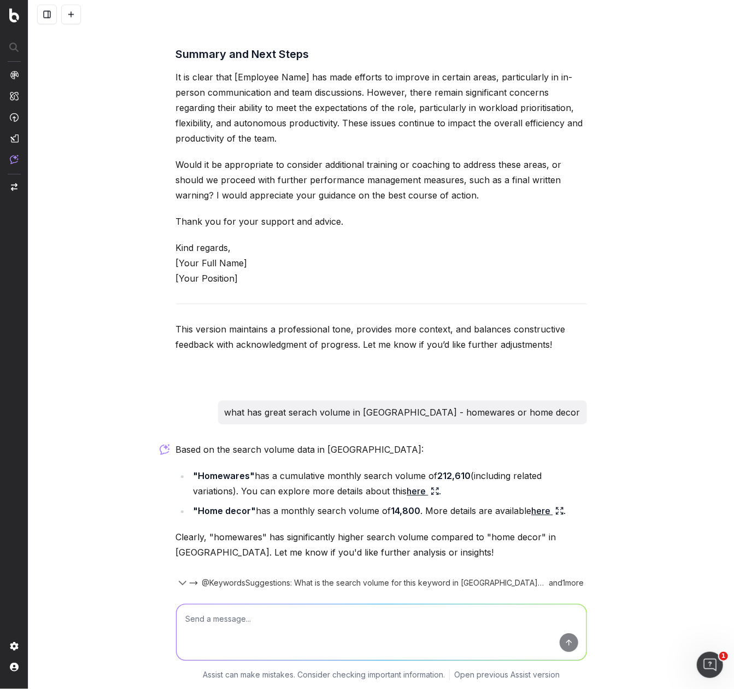
scroll to position [3611, 0]
